Goal: Information Seeking & Learning: Learn about a topic

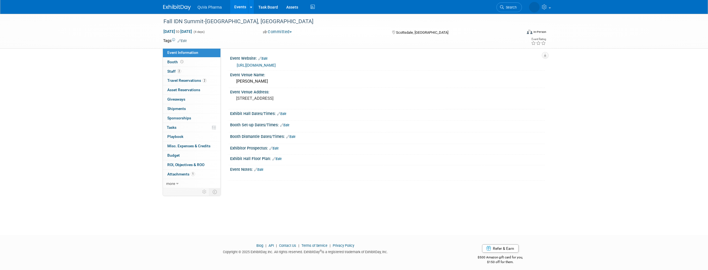
click at [242, 7] on link "Events" at bounding box center [240, 7] width 20 height 14
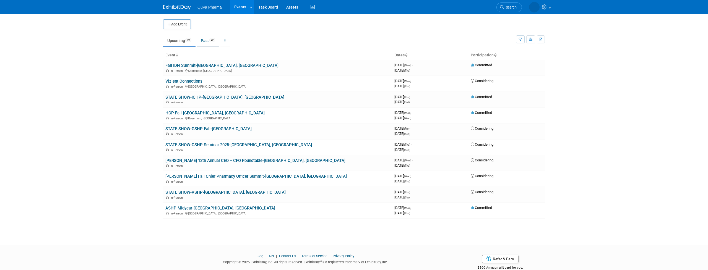
click at [205, 36] on link "Past 29" at bounding box center [208, 40] width 23 height 11
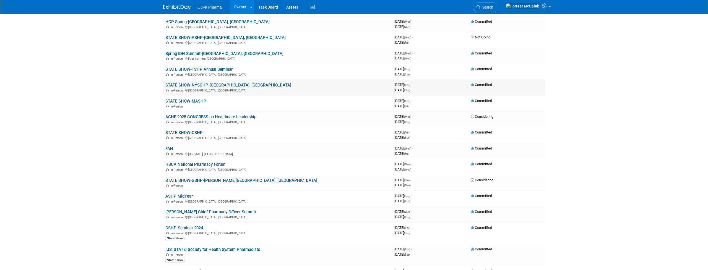
scroll to position [215, 0]
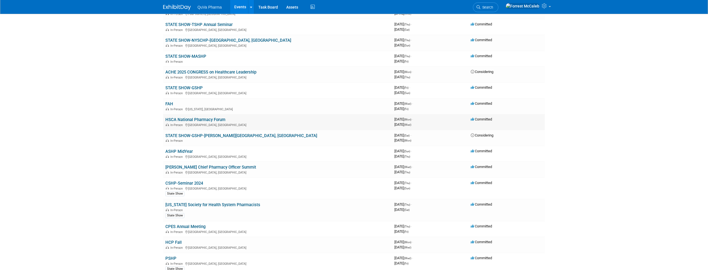
click at [199, 117] on link "HSCA National Pharmacy Forum" at bounding box center [195, 119] width 60 height 5
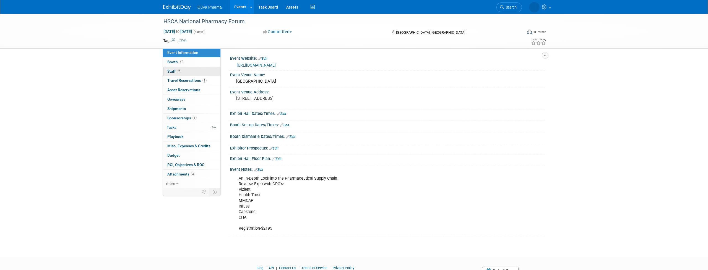
click at [173, 69] on span "Staff 2" at bounding box center [174, 71] width 14 height 4
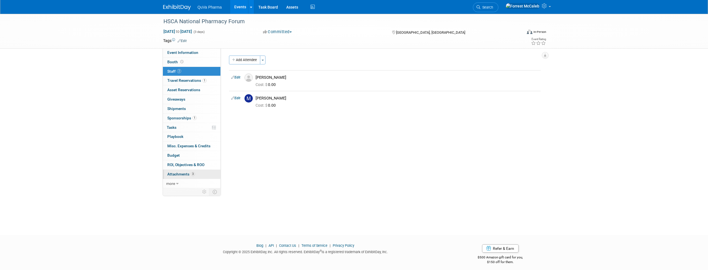
click at [181, 172] on span "Attachments 3" at bounding box center [181, 174] width 28 height 4
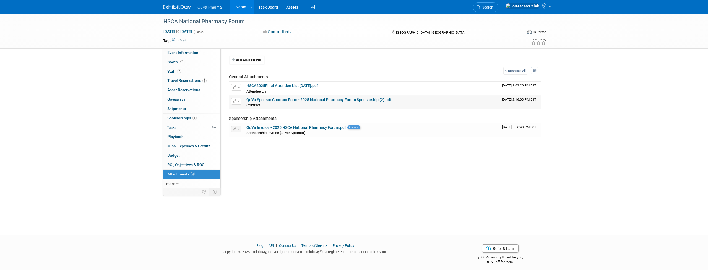
click at [276, 99] on link "QuVa Sponsor Contract Form - 2025 National Pharmacy Forum Sponsorship (2).pdf" at bounding box center [318, 100] width 145 height 4
click at [239, 8] on link "Events" at bounding box center [240, 7] width 20 height 14
